Goal: Check status

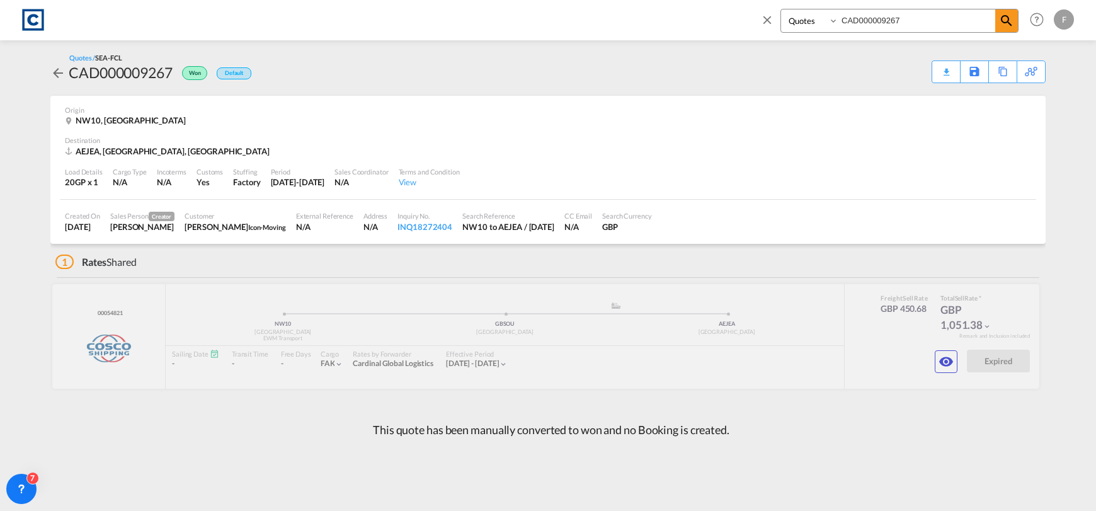
select select "Quotes"
click at [891, 24] on input "CAD000009267" at bounding box center [916, 20] width 157 height 22
drag, startPoint x: 905, startPoint y: 21, endPoint x: 768, endPoint y: 21, distance: 136.7
click at [771, 21] on div "Bookings Quotes Enquiries CAD000009267" at bounding box center [889, 24] width 258 height 30
paste input
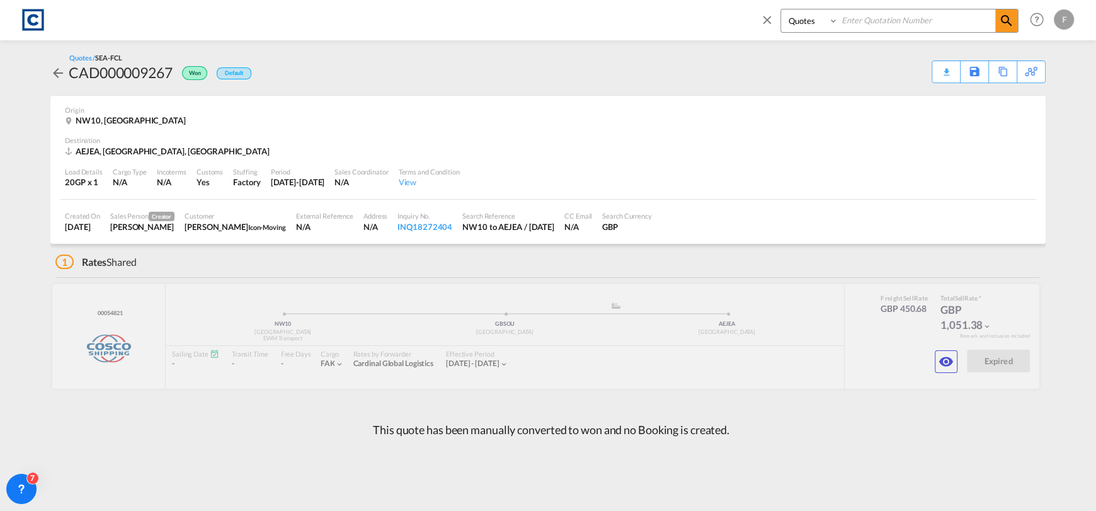
paste input "CAD000009610"
click at [991, 20] on input "CAD000009610" at bounding box center [916, 20] width 157 height 22
type input "CAD000009610"
click at [1007, 20] on md-icon "icon-magnify" at bounding box center [1006, 20] width 15 height 15
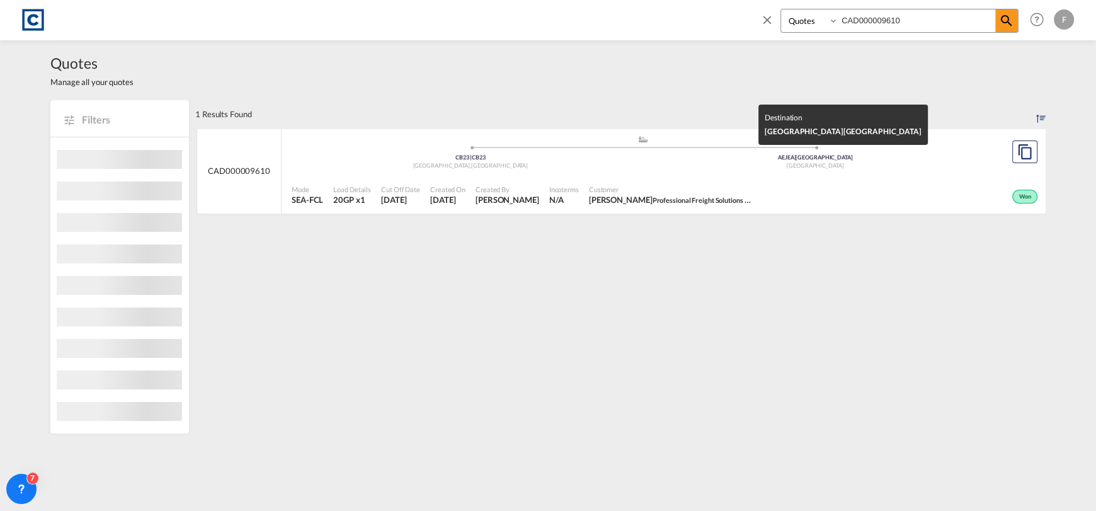
click at [920, 166] on div "[GEOGRAPHIC_DATA]" at bounding box center [815, 166] width 345 height 8
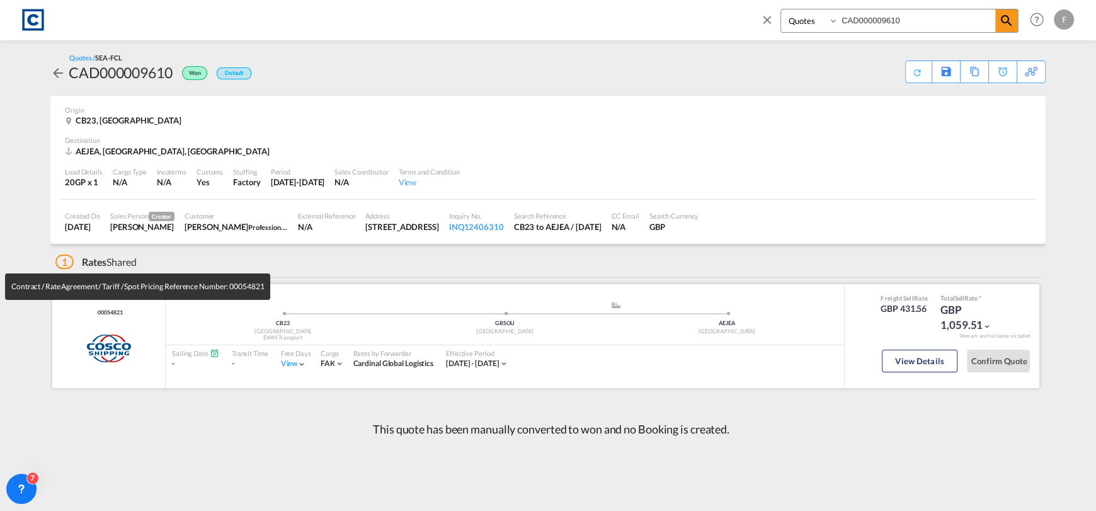
click at [109, 311] on span "00054821" at bounding box center [108, 313] width 28 height 8
copy span "00054821"
